Goal: Navigation & Orientation: Find specific page/section

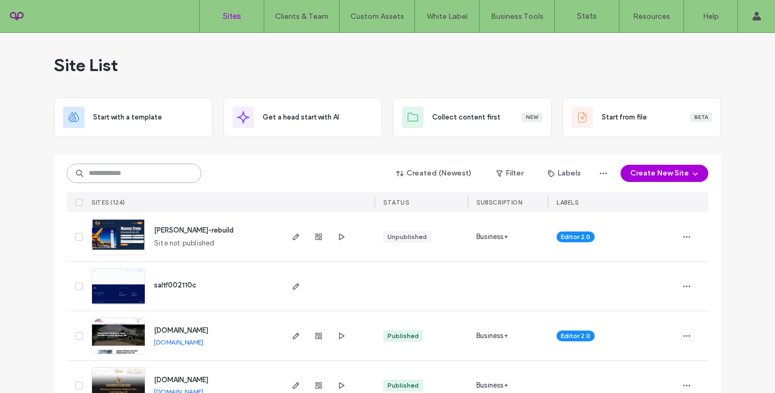
click at [124, 172] on input at bounding box center [134, 173] width 135 height 19
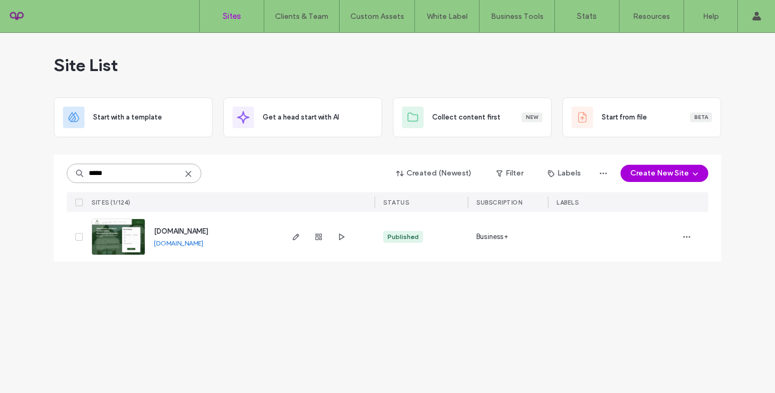
type input "*****"
click at [170, 232] on span "www.theatlasstone.com" at bounding box center [181, 231] width 54 height 8
